Goal: Transaction & Acquisition: Subscribe to service/newsletter

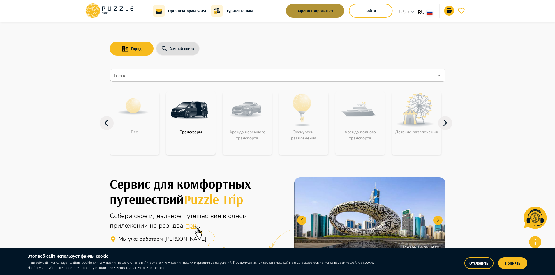
click at [319, 11] on button "Зарегистрироваться" at bounding box center [315, 11] width 58 height 14
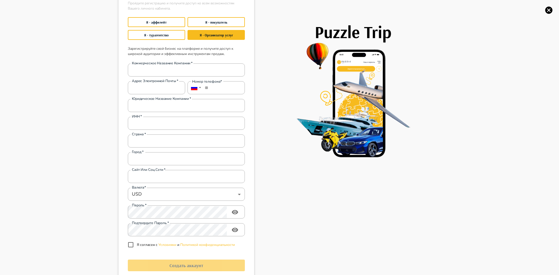
scroll to position [38, 0]
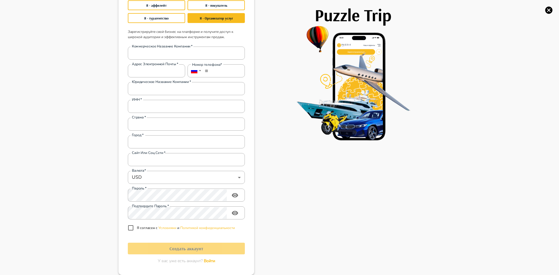
click at [296, 241] on div "Puzzle Trip" at bounding box center [347, 119] width 186 height 314
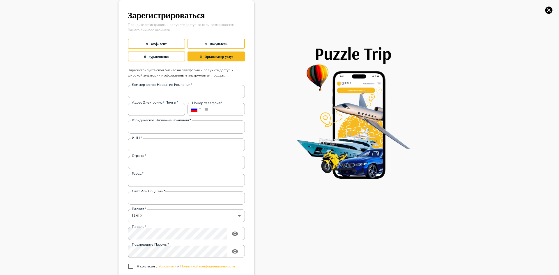
click at [0, 174] on div "Зарегистрироваться Пройдите регистрацию и получите доступ ко всем возможностям …" at bounding box center [279, 137] width 559 height 275
click at [49, 98] on div "Зарегистрироваться Пройдите регистрацию и получите доступ ко всем возможностям …" at bounding box center [279, 137] width 559 height 275
click at [487, 77] on div "Зарегистрироваться Пройдите регистрацию и получите доступ ко всем возможностям …" at bounding box center [279, 137] width 559 height 275
